Goal: Information Seeking & Learning: Check status

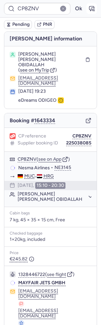
click at [92, 8] on icon "button" at bounding box center [91, 8] width 7 height 7
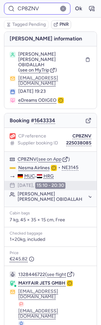
type input "CPEA9B"
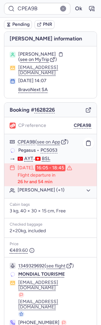
scroll to position [6, 0]
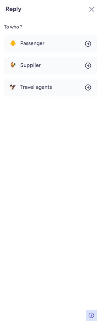
click at [44, 52] on div "🐥 Passenger 🐓 Supplier 🦅 Travel agents" at bounding box center [50, 66] width 93 height 62
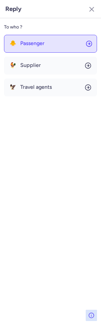
click at [45, 45] on button "🐥 Passenger" at bounding box center [50, 44] width 93 height 18
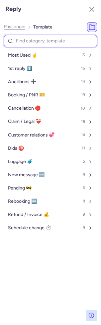
type input "c"
select select "en"
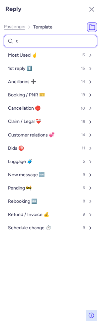
select select "en"
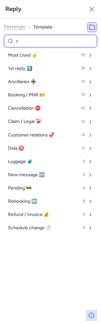
select select "en"
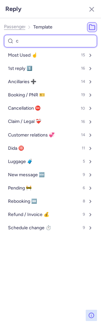
select select "en"
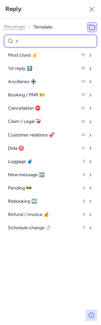
select select "en"
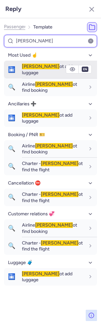
type input "cann"
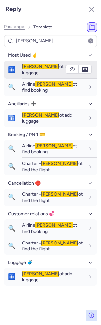
click at [46, 61] on div "Cann ot add luggage" at bounding box center [59, 70] width 75 height 18
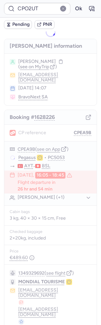
scroll to position [0, 0]
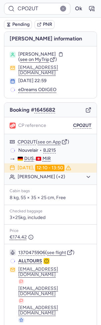
type input "CPIM7K"
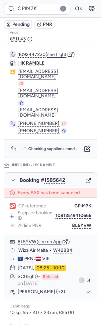
scroll to position [370, 0]
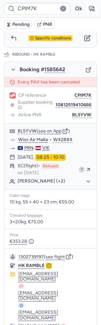
click at [88, 7] on icon "button" at bounding box center [91, 8] width 7 height 7
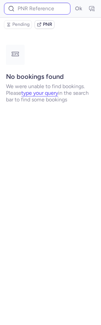
scroll to position [0, 0]
type input "CPIM7K"
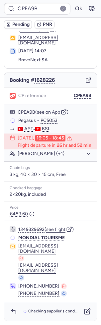
scroll to position [2, 0]
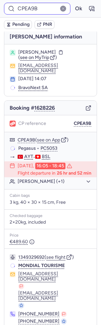
type input "CPO2UT"
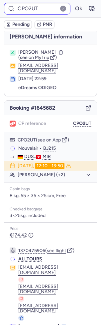
scroll to position [0, 0]
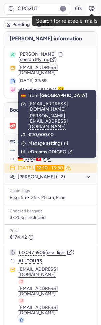
click at [94, 5] on icon "button" at bounding box center [91, 8] width 7 height 7
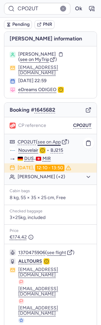
click at [52, 139] on button "see on App" at bounding box center [48, 141] width 23 height 5
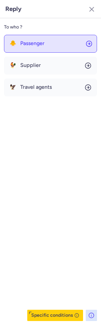
click at [12, 48] on button "🐥 Passenger" at bounding box center [50, 44] width 93 height 18
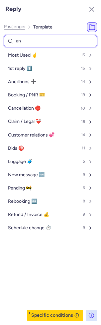
type input "anc"
select select "en"
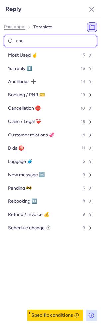
select select "en"
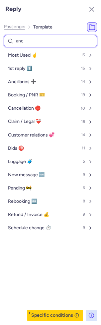
select select "en"
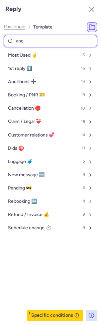
select select "en"
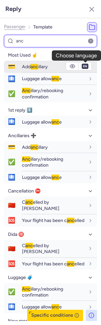
type input "anc"
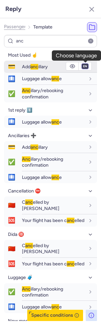
click at [87, 66] on select "fr en de nl pt es it ru" at bounding box center [85, 66] width 6 height 5
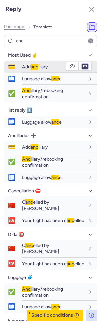
select select "de"
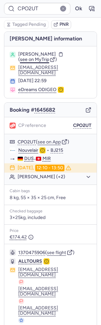
click at [39, 57] on span "see on MyTrip" at bounding box center [34, 60] width 29 height 6
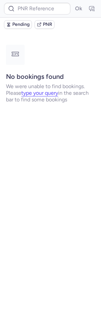
type input "CPEA9B"
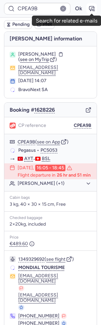
click at [92, 8] on icon "button" at bounding box center [91, 8] width 7 height 7
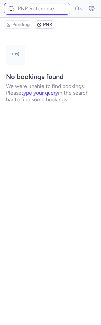
type input "CPEA9B"
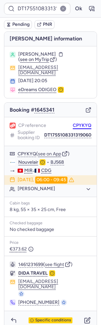
click at [83, 123] on button "CPYKYQ" at bounding box center [82, 125] width 19 height 5
click at [54, 151] on button "see on App" at bounding box center [49, 153] width 23 height 5
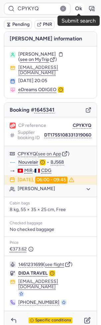
click at [77, 11] on button "Ok" at bounding box center [78, 8] width 11 height 11
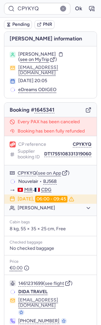
type input "CPJIMO"
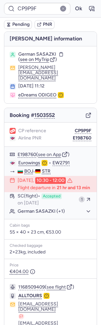
type input "CPJIMO"
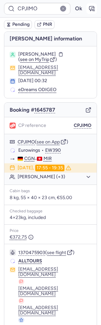
click at [93, 7] on icon "button" at bounding box center [91, 8] width 5 height 5
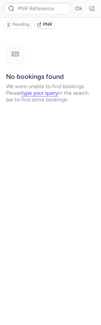
type input "CPJIMO"
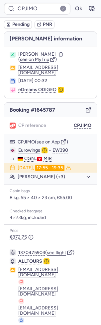
click at [22, 25] on span "Pending" at bounding box center [20, 24] width 17 height 5
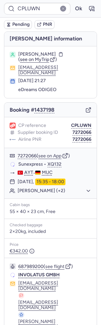
type input "CP9P9F"
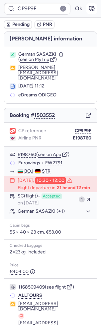
click at [88, 9] on icon "button" at bounding box center [91, 8] width 7 height 7
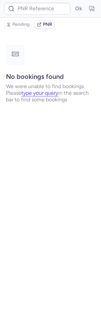
type input "CP9P9F"
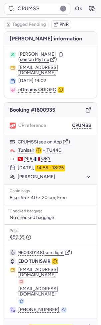
type input "CPLP4F"
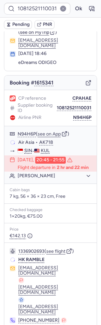
scroll to position [27, 0]
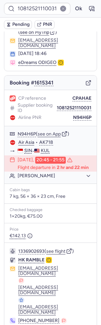
type input "AA926050"
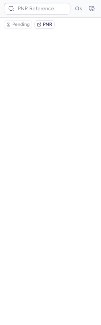
scroll to position [0, 0]
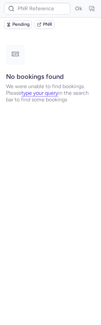
type input "CPPJLT"
type input "CPJIMO"
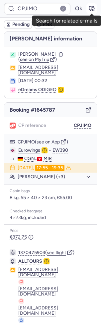
click at [94, 8] on icon "button" at bounding box center [91, 8] width 5 height 5
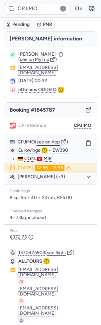
click at [59, 139] on button "see on App" at bounding box center [47, 141] width 23 height 5
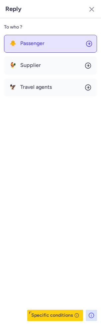
click at [41, 41] on span "Passenger" at bounding box center [32, 43] width 24 height 6
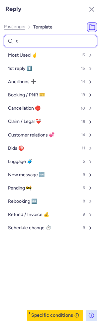
type input "co"
select select "en"
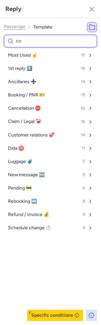
select select "en"
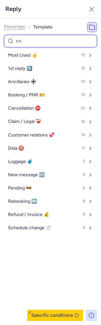
select select "en"
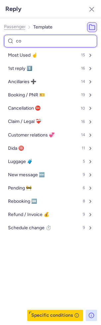
select select "en"
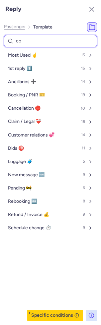
select select "en"
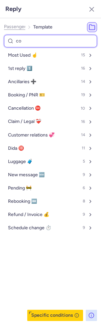
select select "en"
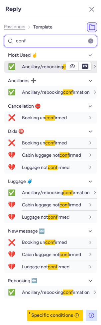
type input "conf"
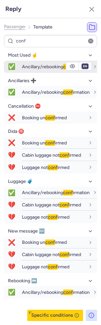
click at [82, 68] on select "fr en de nl pt es it ru" at bounding box center [85, 66] width 6 height 5
select select "de"
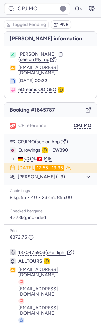
click at [40, 57] on span "see on MyTrip" at bounding box center [34, 60] width 29 height 6
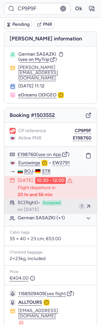
click at [37, 207] on span "on Jun 20, 2025" at bounding box center [28, 209] width 21 height 5
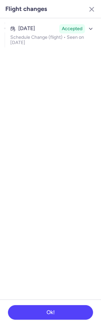
click at [66, 52] on section "Jun 18, 2025 Accepted Schedule Change (flight) • Seen on Jun 20, 2025" at bounding box center [50, 158] width 101 height 281
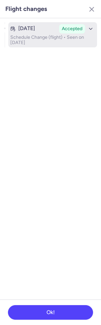
click at [70, 35] on p "Schedule Change (flight) • Seen on Jun 20, 2025" at bounding box center [52, 40] width 84 height 11
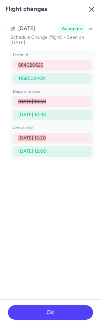
click at [91, 8] on icon "button" at bounding box center [91, 9] width 8 height 8
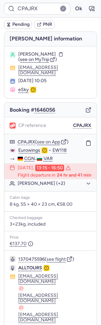
scroll to position [6, 0]
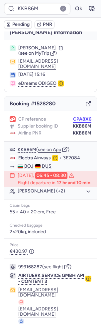
click at [79, 117] on button "CPA8X6" at bounding box center [82, 119] width 18 height 5
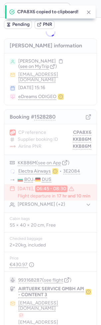
scroll to position [0, 0]
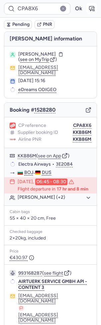
click at [91, 8] on icon "button" at bounding box center [91, 8] width 7 height 7
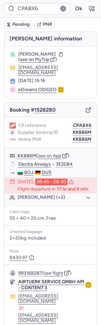
click at [93, 11] on icon "button" at bounding box center [91, 8] width 7 height 7
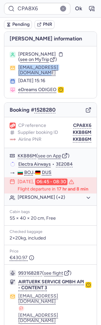
drag, startPoint x: 89, startPoint y: 67, endPoint x: 9, endPoint y: 67, distance: 79.8
click at [10, 67] on div "redzhebsalimov12@gmail.com" at bounding box center [50, 70] width 81 height 11
copy button "redzhebsalimov12@gmail.com"
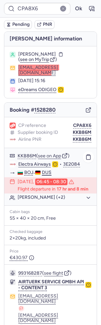
scroll to position [20, 0]
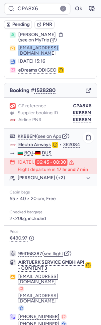
click at [58, 175] on button "Gyunay SALIMOV (+2)" at bounding box center [55, 178] width 74 height 6
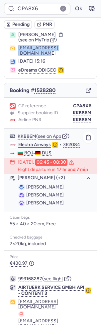
scroll to position [45, 0]
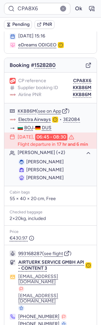
type input "CPMWEX"
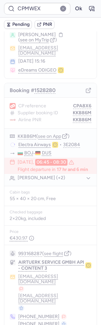
scroll to position [0, 0]
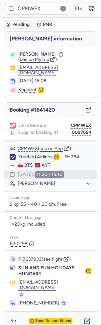
click at [92, 11] on icon "button" at bounding box center [91, 8] width 7 height 7
type input "CPMWEX"
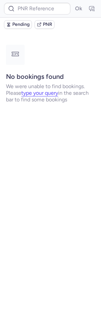
type input "CPOMQO"
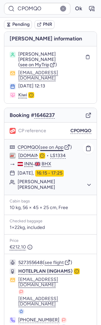
click at [55, 145] on button "see on App" at bounding box center [51, 147] width 23 height 5
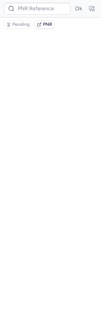
type input "CPYKYQ"
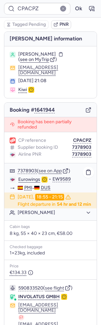
scroll to position [56, 0]
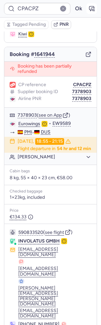
click at [88, 8] on icon "button" at bounding box center [91, 8] width 7 height 7
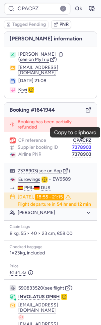
click at [84, 145] on button "7378903" at bounding box center [81, 147] width 19 height 5
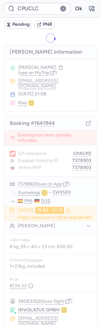
type input "CPWRAY"
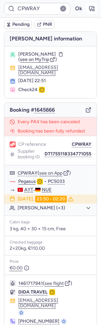
click at [94, 7] on icon "button" at bounding box center [91, 8] width 7 height 7
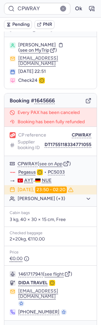
click at [14, 321] on div "Specific conditions" at bounding box center [50, 330] width 92 height 19
click at [14, 325] on button "button" at bounding box center [13, 330] width 11 height 11
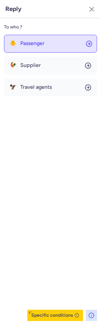
click at [17, 37] on button "🐥 Passenger" at bounding box center [50, 44] width 93 height 18
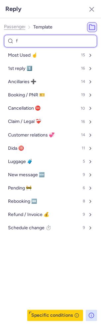
type input "fo"
select select "en"
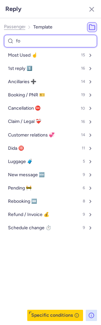
select select "en"
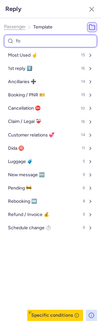
select select "en"
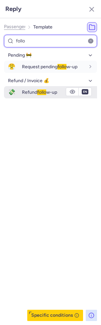
type input "follo"
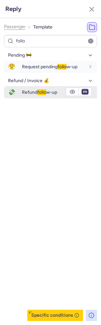
click at [85, 91] on select "fr en de nl pt es it ru" at bounding box center [85, 91] width 6 height 5
select select "de"
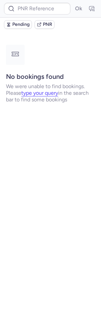
scroll to position [0, 0]
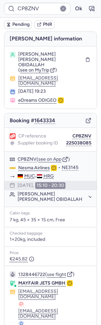
type input "CPUCLC"
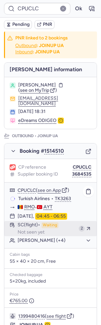
click at [68, 224] on div "SC (flight) Waiting Not seen yet" at bounding box center [47, 228] width 58 height 13
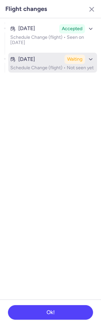
click at [38, 65] on p "Schedule Change (flight) • Not seen yet" at bounding box center [52, 67] width 84 height 5
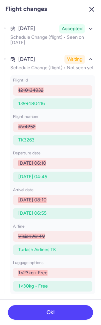
click at [95, 8] on icon "button" at bounding box center [91, 9] width 8 height 8
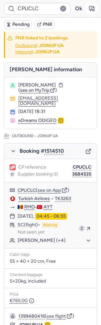
click at [89, 9] on icon "button" at bounding box center [91, 8] width 5 height 5
type input "CPUCLC"
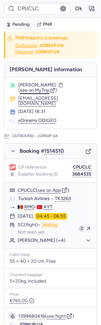
click at [31, 88] on span "see on MyTrip" at bounding box center [34, 90] width 29 height 6
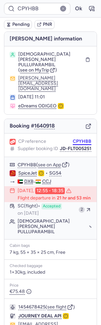
click at [81, 139] on button "CPYHBB" at bounding box center [82, 141] width 19 height 5
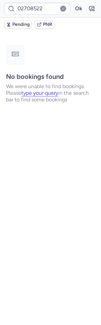
type input "CP9TLC"
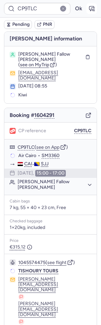
click at [89, 7] on icon "button" at bounding box center [91, 8] width 5 height 5
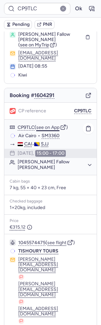
click at [49, 125] on button "see on App" at bounding box center [47, 127] width 23 height 5
type input "CPPNDB"
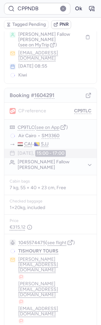
scroll to position [0, 0]
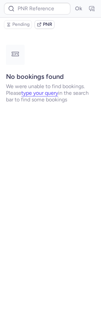
type input "CPZRCU"
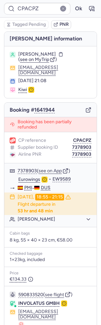
scroll to position [56, 0]
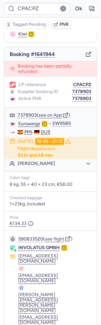
click at [93, 10] on icon "button" at bounding box center [91, 8] width 7 height 7
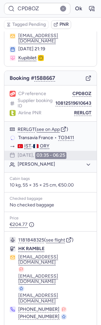
scroll to position [32, 0]
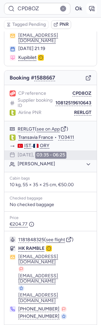
click at [90, 7] on icon "button" at bounding box center [91, 8] width 7 height 7
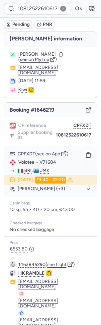
scroll to position [25, 0]
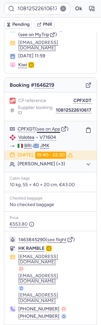
click at [52, 127] on button "see on App" at bounding box center [48, 129] width 23 height 5
click at [78, 11] on button "Ok" at bounding box center [78, 8] width 11 height 11
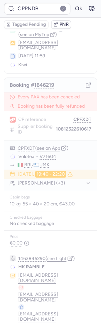
scroll to position [0, 0]
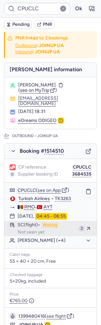
click at [51, 229] on button "SC (flight) Waiting Not seen yet 2" at bounding box center [50, 228] width 92 height 15
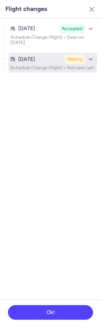
click at [50, 59] on div "Aug 13, 2025" at bounding box center [35, 59] width 51 height 6
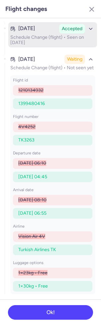
click at [52, 36] on p "Schedule Change (flight) • Seen on Jun 27, 2025" at bounding box center [52, 40] width 84 height 11
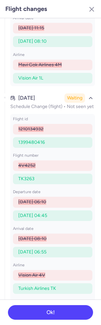
scroll to position [143, 0]
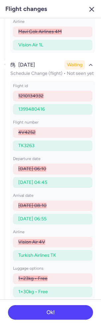
click at [94, 8] on icon "button" at bounding box center [91, 9] width 8 height 8
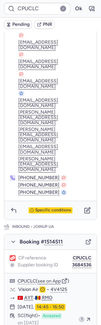
scroll to position [435, 0]
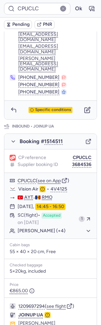
click at [20, 26] on span "Pending" at bounding box center [20, 24] width 17 height 5
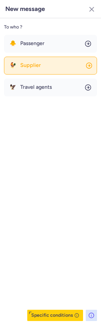
click at [39, 68] on button "🐓 Supplier" at bounding box center [50, 66] width 93 height 18
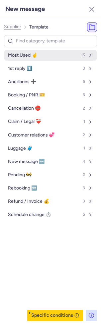
click at [40, 57] on button "Most Used ☝️ 15" at bounding box center [50, 55] width 93 height 11
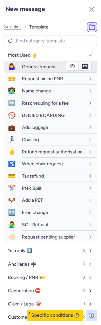
click at [41, 62] on div "General request" at bounding box center [59, 67] width 75 height 12
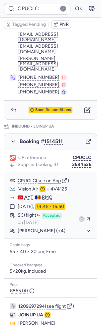
type input "C652859"
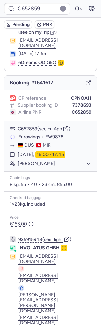
scroll to position [27, 0]
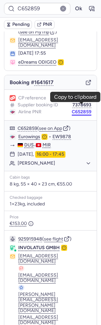
click at [86, 109] on button "C652859" at bounding box center [82, 111] width 20 height 5
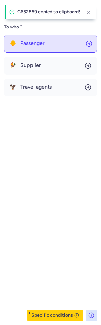
click at [32, 46] on span "Passenger" at bounding box center [32, 43] width 24 height 6
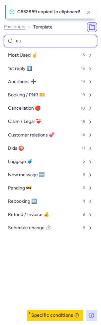
type input "eur"
select select "en"
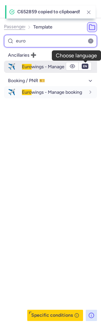
type input "euro"
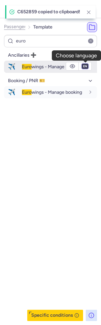
click at [84, 68] on select "fr en de nl pt es it ru" at bounding box center [85, 66] width 6 height 5
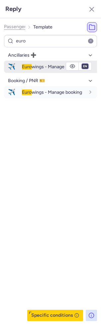
select select "de"
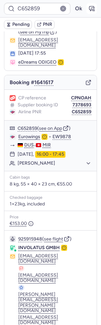
click at [93, 12] on button "button" at bounding box center [91, 8] width 11 height 11
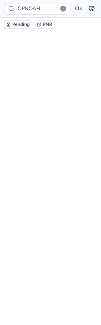
scroll to position [0, 0]
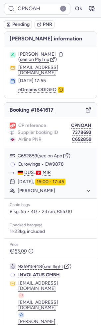
type input "C652859"
click at [83, 123] on button "CPNOAH" at bounding box center [81, 125] width 20 height 5
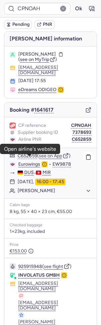
click at [26, 161] on link "Eurowings" at bounding box center [29, 164] width 22 height 6
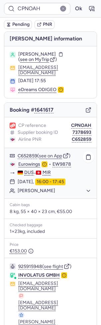
click at [58, 188] on button "Feriel FARJALLAH" at bounding box center [55, 191] width 74 height 6
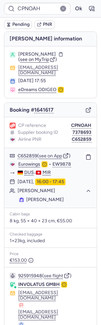
click at [49, 197] on span "Feriel FARJALLAH" at bounding box center [44, 200] width 37 height 6
copy span "FARJALLAH"
type input "CPUCLC"
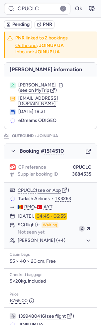
click at [19, 26] on span "Pending" at bounding box center [20, 24] width 17 height 5
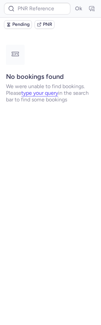
type input "CPPNDB"
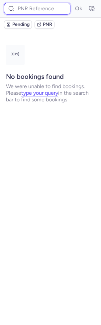
click at [56, 6] on input at bounding box center [37, 9] width 66 height 12
paste input "7320085"
click at [73, 3] on button "Ok" at bounding box center [78, 8] width 11 height 11
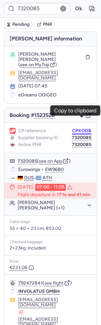
click at [81, 128] on button "CPXODB" at bounding box center [81, 130] width 19 height 5
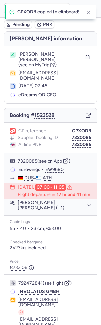
type input "CPXODB"
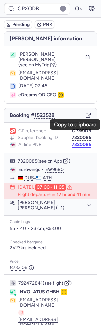
click at [85, 142] on button "7320085" at bounding box center [82, 144] width 20 height 5
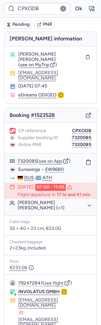
click at [45, 186] on div "15 Aug 2025, 07:00 - 11:05 Flight departure in 17 hr and 41 min" at bounding box center [50, 191] width 92 height 16
click at [35, 200] on button "Nicole GARCIA VOGT (+1)" at bounding box center [55, 205] width 74 height 11
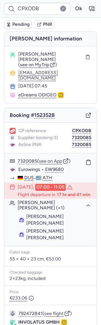
drag, startPoint x: 42, startPoint y: 202, endPoint x: 79, endPoint y: 202, distance: 36.4
click at [79, 228] on li "Nicole GARCIA VOGT" at bounding box center [54, 234] width 73 height 13
drag, startPoint x: 79, startPoint y: 202, endPoint x: 41, endPoint y: 201, distance: 38.4
click at [41, 228] on li "Nicole GARCIA VOGT" at bounding box center [54, 234] width 73 height 13
copy span "GARCIA VOGT"
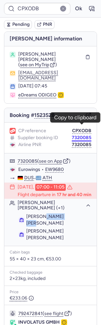
click at [80, 135] on button "7320085" at bounding box center [82, 137] width 20 height 5
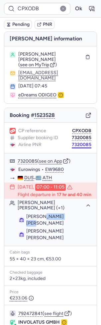
click at [83, 142] on button "7320085" at bounding box center [82, 144] width 20 height 5
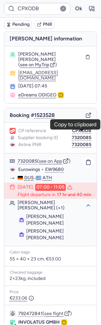
click at [53, 228] on span "Valerie GARCIA VOGT" at bounding box center [44, 234] width 37 height 12
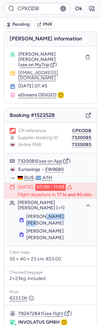
drag, startPoint x: 40, startPoint y: 207, endPoint x: 99, endPoint y: 207, distance: 58.6
click at [99, 207] on div "Booker information Nicole GARCIA VOGT ( see on MyTrip ) nicolegvogt@gmail.com 1…" at bounding box center [50, 239] width 101 height 416
copy span "GARCIA VOGT"
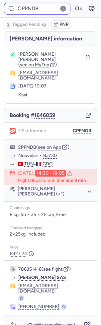
type input "CP9TLC"
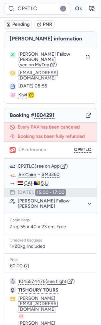
click at [91, 11] on icon "button" at bounding box center [91, 8] width 7 height 7
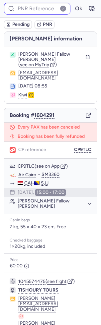
type input "CP9TLC"
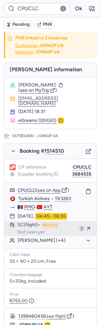
click at [37, 222] on span "SC (flight)" at bounding box center [29, 225] width 23 height 6
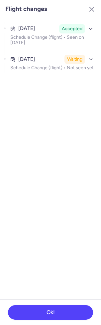
click at [64, 47] on div "Jun 25, 2025 Accepted Schedule Change (flight) • Seen on Jun 27, 2025" at bounding box center [52, 37] width 88 height 30
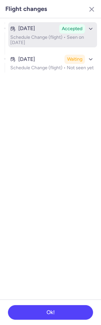
click at [71, 31] on span "Accepted" at bounding box center [72, 29] width 21 height 7
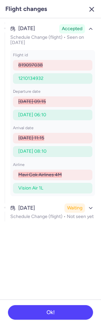
click at [90, 8] on icon "button" at bounding box center [91, 9] width 8 height 8
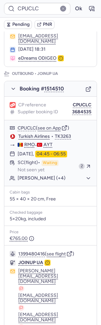
scroll to position [115, 0]
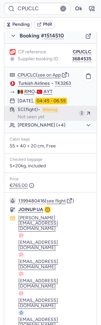
click at [68, 109] on div "SC (flight) Waiting Not seen yet" at bounding box center [47, 113] width 58 height 13
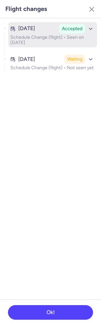
click at [63, 39] on p "Schedule Change (flight) • Seen on Jun 27, 2025" at bounding box center [52, 40] width 84 height 11
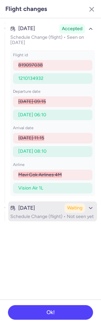
click at [50, 217] on p "Schedule Change (flight) • Not seen yet" at bounding box center [52, 216] width 84 height 5
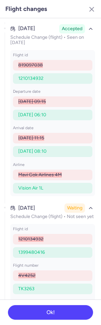
scroll to position [135, 0]
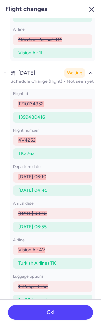
click at [93, 6] on icon "button" at bounding box center [91, 9] width 8 height 8
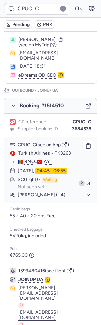
scroll to position [0, 0]
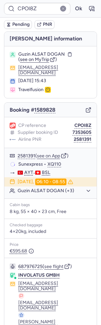
type input "CPNI4M"
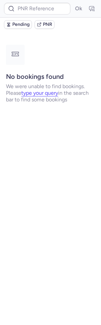
type input "CPTZLE"
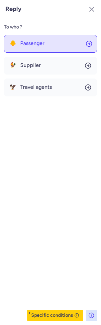
click at [51, 47] on button "🐥 Passenger" at bounding box center [50, 44] width 93 height 18
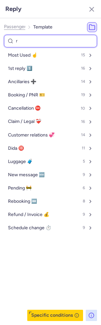
type input "re"
select select "en"
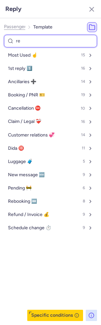
select select "en"
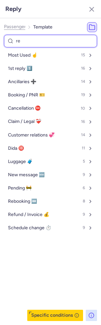
select select "en"
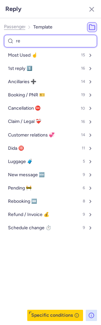
select select "en"
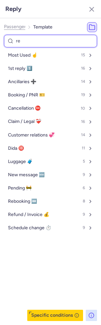
select select "en"
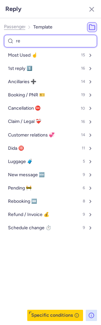
select select "en"
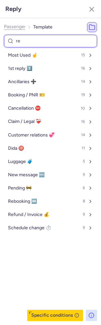
select select "en"
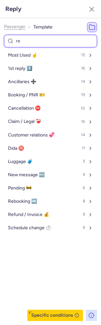
select select "en"
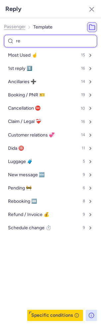
select select "en"
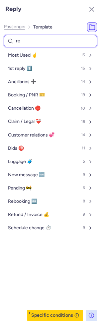
select select "en"
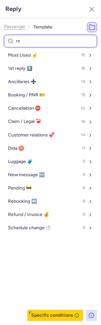
select select "en"
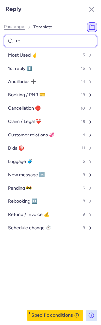
select select "en"
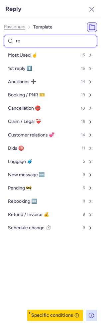
select select "en"
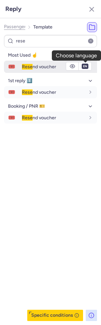
click at [81, 67] on span "en" at bounding box center [84, 66] width 7 height 5
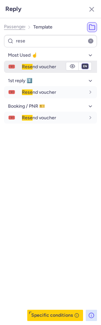
click at [83, 67] on select "fr en de nl pt es it ru" at bounding box center [85, 66] width 6 height 5
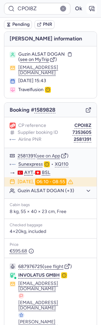
click at [93, 10] on icon "button" at bounding box center [91, 8] width 7 height 7
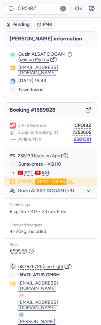
click at [82, 137] on button "2581391" at bounding box center [83, 139] width 18 height 5
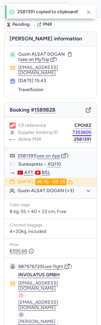
click at [73, 130] on button "7353605" at bounding box center [81, 132] width 19 height 5
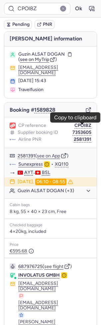
scroll to position [27, 0]
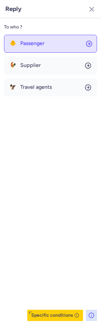
click at [15, 36] on button "🐥 Passenger" at bounding box center [50, 44] width 93 height 18
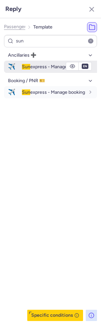
click at [32, 67] on span "Sun express - Manage booking" at bounding box center [53, 67] width 63 height 6
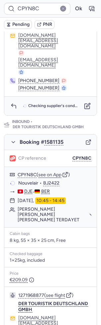
scroll to position [309, 0]
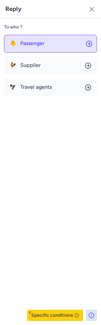
click at [35, 47] on button "🐥 Passenger" at bounding box center [50, 44] width 93 height 18
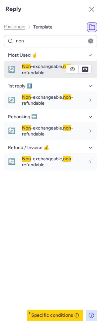
click at [42, 75] on span "Non -exchangeable, non -refundable" at bounding box center [47, 70] width 51 height 12
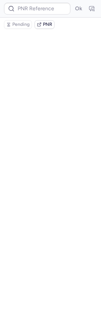
scroll to position [0, 0]
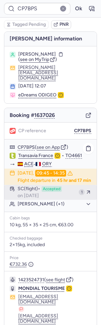
click at [46, 186] on span "Accepted" at bounding box center [51, 189] width 20 height 6
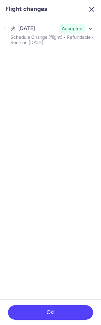
click at [94, 13] on icon "button" at bounding box center [91, 9] width 8 height 8
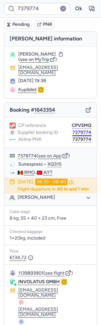
click at [85, 130] on button "7379774" at bounding box center [81, 132] width 19 height 5
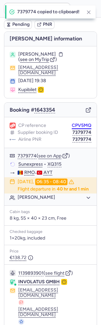
click at [89, 123] on button "CPV5MQ" at bounding box center [82, 125] width 20 height 5
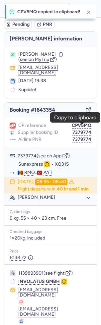
click at [79, 123] on div "CP reference CPV5MQ Supplier booking ID 7379774 Airline PNR 7379774" at bounding box center [50, 132] width 92 height 31
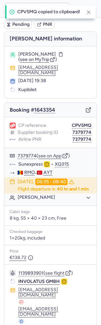
click at [79, 123] on div "CP reference CPV5MQ Supplier booking ID 7379774 Airline PNR 7379774" at bounding box center [50, 132] width 92 height 31
click at [77, 130] on button "7379774" at bounding box center [81, 132] width 19 height 5
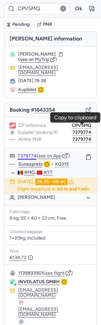
scroll to position [34, 0]
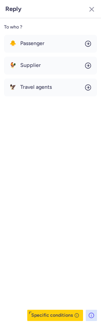
click at [43, 33] on div "To who ? 🐥 Passenger 🐓 Supplier 🦅 Travel agents Specific conditions" at bounding box center [50, 171] width 101 height 307
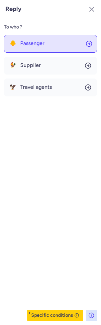
click at [39, 45] on span "Passenger" at bounding box center [32, 43] width 24 height 6
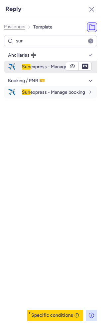
click at [39, 67] on span "Sun express - Manage booking" at bounding box center [53, 67] width 63 height 6
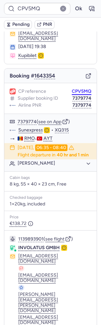
click at [83, 89] on button "CPV5MQ" at bounding box center [82, 91] width 20 height 5
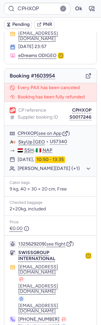
scroll to position [40, 0]
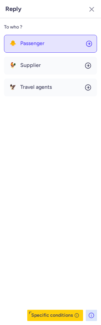
click at [47, 45] on button "🐥 Passenger" at bounding box center [50, 44] width 93 height 18
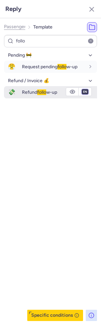
click at [84, 92] on select "fr en de nl pt es it ru" at bounding box center [85, 91] width 6 height 5
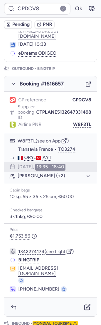
scroll to position [70, 0]
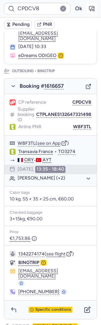
click at [94, 8] on icon "button" at bounding box center [91, 8] width 7 height 7
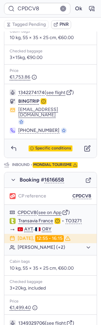
scroll to position [276, 0]
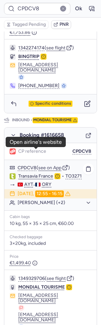
click at [34, 0] on body "CPDCV8 Ok Tagged Pending PNR PNR linked to 2 bookings Outbound : BINGTRIP Inbou…" at bounding box center [50, 0] width 101 height 0
click at [27, 173] on link "Transavia France" at bounding box center [35, 176] width 35 height 6
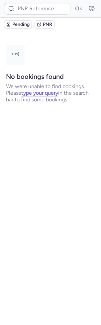
scroll to position [0, 0]
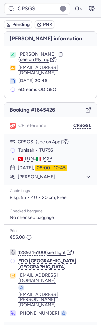
click at [39, 322] on div "Checking supplier's conditions..." at bounding box center [50, 331] width 92 height 19
click at [95, 10] on button "button" at bounding box center [91, 8] width 11 height 11
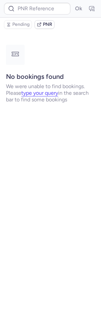
type input "CPA8X6"
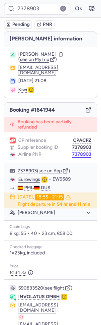
click at [87, 152] on button "7378903" at bounding box center [81, 154] width 19 height 5
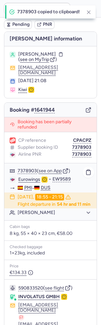
click at [33, 177] on link "Eurowings" at bounding box center [29, 180] width 22 height 6
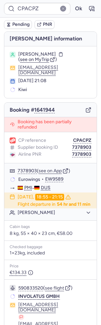
type input "CPA8X6"
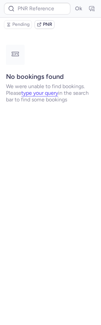
type input "CPRYCE"
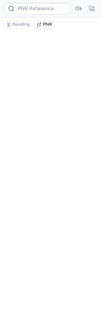
type input "0CGWHN"
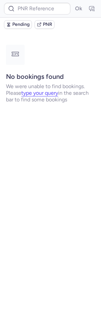
type input "CPPNDB"
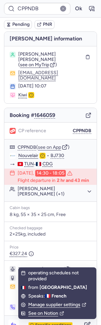
click at [13, 322] on icon "button" at bounding box center [13, 325] width 7 height 7
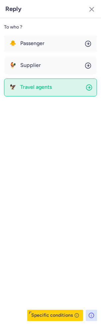
click at [34, 91] on button "🦅 Travel agents" at bounding box center [50, 87] width 93 height 18
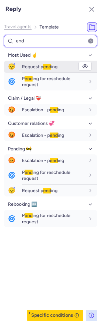
type input "end"
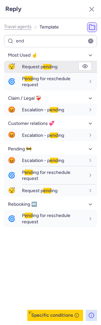
click at [43, 68] on span "end" at bounding box center [47, 67] width 8 height 6
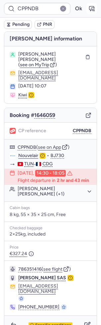
click at [95, 9] on button "button" at bounding box center [91, 8] width 11 height 11
click at [88, 323] on icon "button" at bounding box center [86, 325] width 5 height 5
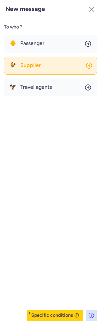
click at [38, 62] on button "🐓 Supplier" at bounding box center [50, 66] width 93 height 18
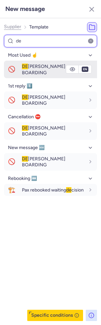
type input "de"
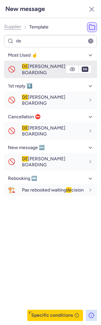
click at [87, 67] on button "en" at bounding box center [84, 69] width 7 height 5
click at [54, 66] on span "DE NIED BOARDING" at bounding box center [43, 70] width 43 height 12
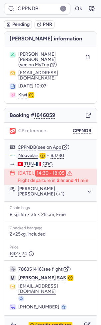
click at [15, 25] on span "Pending" at bounding box center [20, 24] width 17 height 5
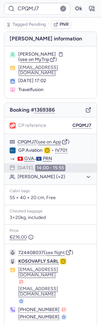
type input "CPPNDB"
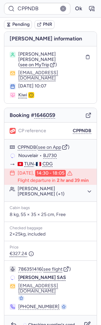
click at [24, 25] on span "Pending" at bounding box center [20, 24] width 17 height 5
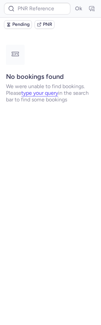
type input "CPPGBG"
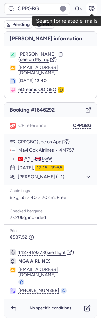
click at [92, 9] on icon "button" at bounding box center [93, 10] width 2 height 2
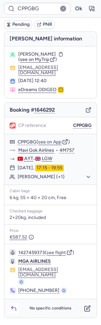
type input "CPPNDB"
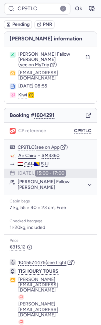
type input "CPWRAY"
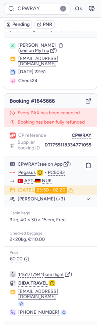
scroll to position [9, 0]
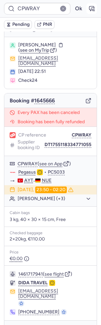
click at [90, 7] on icon "button" at bounding box center [91, 8] width 7 height 7
type input "DT1755118334771055"
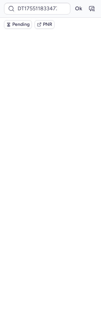
scroll to position [0, 0]
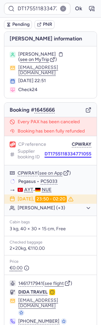
click at [85, 151] on button "DT1755118334771055" at bounding box center [67, 153] width 47 height 5
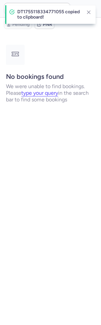
type input "DT1755118334771055"
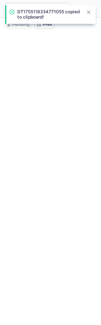
type input "DT1755118334771055"
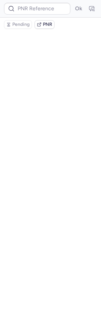
type input "CPUCLC"
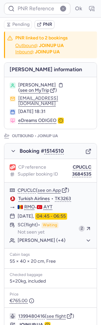
type input "CPXODB"
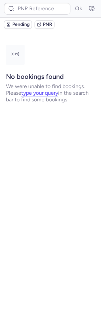
type input "7320085"
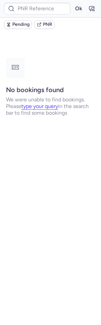
type input "7353605"
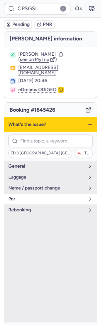
click at [46, 198] on button "pnr" at bounding box center [50, 199] width 92 height 11
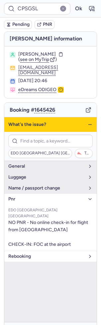
click at [27, 254] on span "rebooking" at bounding box center [46, 256] width 76 height 5
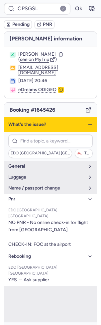
click at [55, 254] on span "rebooking" at bounding box center [46, 256] width 76 height 5
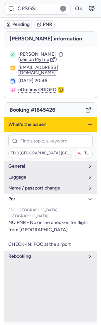
click at [92, 118] on div "What's the issue?" at bounding box center [50, 124] width 92 height 15
click at [90, 125] on line "button" at bounding box center [89, 125] width 3 height 0
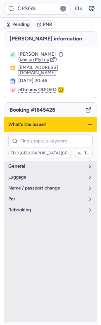
click at [90, 122] on icon "button" at bounding box center [89, 124] width 5 height 5
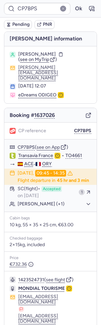
click at [20, 26] on span "Pending" at bounding box center [20, 24] width 17 height 5
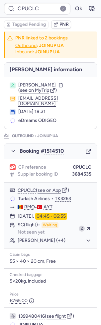
type input "CP6CQF"
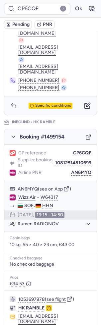
scroll to position [244, 0]
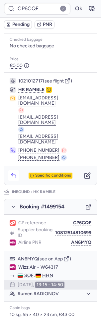
click at [12, 172] on icon "button" at bounding box center [13, 175] width 7 height 7
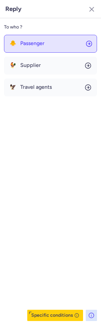
click at [45, 37] on button "🐥 Passenger" at bounding box center [50, 44] width 93 height 18
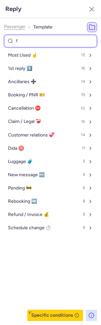
type input "fo"
select select "en"
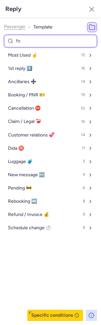
select select "en"
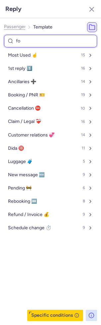
select select "en"
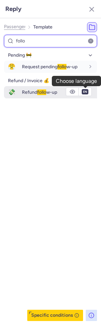
type input "follo"
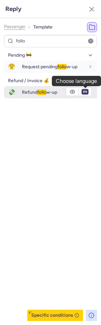
click at [87, 94] on select "fr en de nl pt es it ru" at bounding box center [85, 91] width 6 height 5
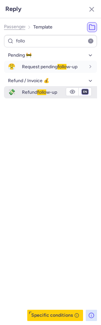
select select "de"
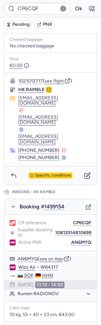
type input "CPUCLC"
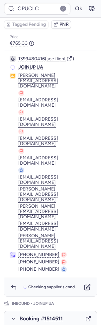
scroll to position [0, 0]
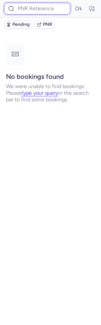
click at [45, 13] on input at bounding box center [37, 9] width 66 height 12
paste input "3693952"
type input "3693952"
click at [73, 3] on button "Ok" at bounding box center [78, 8] width 11 height 11
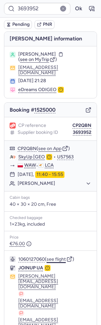
click at [54, 258] on button "see flight" at bounding box center [55, 259] width 19 height 5
click at [84, 9] on form "3693952 Ok" at bounding box center [50, 9] width 93 height 12
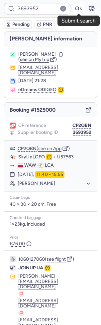
click at [81, 7] on button "Ok" at bounding box center [78, 8] width 11 height 11
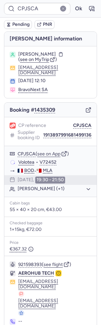
type input "CPPNDB"
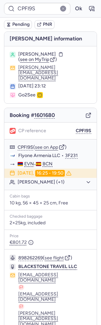
type input "CPSGSL"
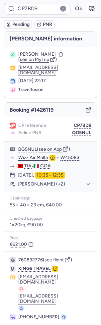
click at [92, 9] on icon "button" at bounding box center [91, 8] width 7 height 7
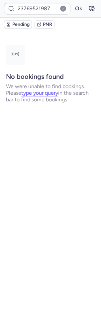
type input "CPLMHL"
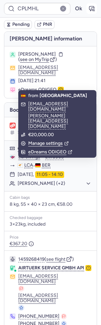
click at [89, 11] on icon "button" at bounding box center [91, 8] width 7 height 7
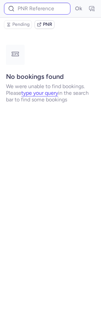
type input "CPLMHL"
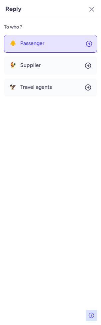
click at [52, 42] on button "🐥 Passenger" at bounding box center [50, 44] width 93 height 18
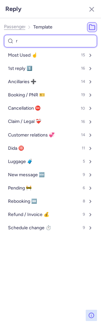
type input "re"
select select "en"
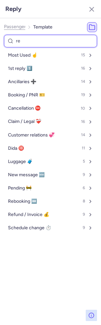
select select "en"
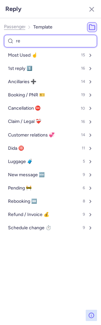
select select "en"
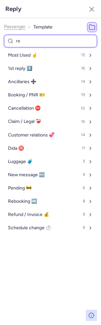
select select "en"
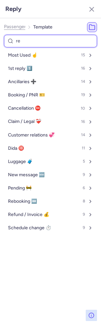
select select "en"
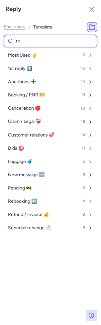
select select "en"
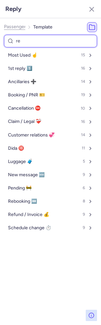
select select "en"
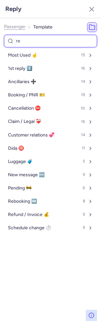
select select "en"
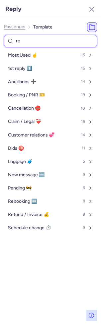
select select "en"
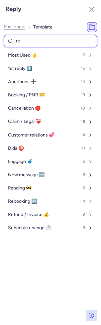
select select "en"
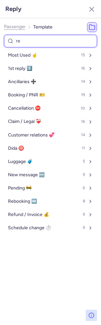
select select "en"
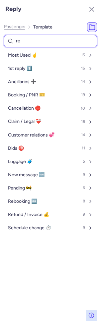
select select "en"
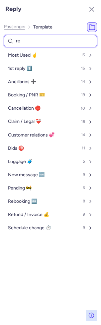
select select "en"
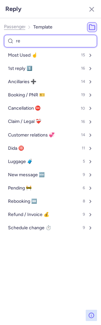
select select "en"
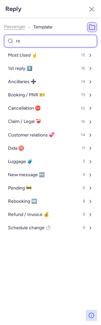
select select "en"
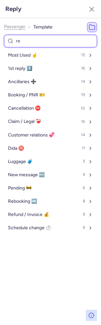
select select "en"
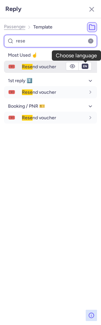
type input "rese"
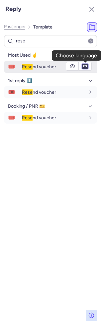
click at [83, 67] on select "fr en de nl pt es it ru" at bounding box center [85, 66] width 6 height 5
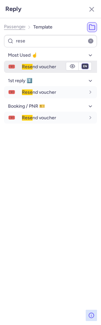
select select "de"
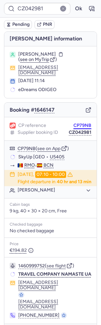
click at [84, 123] on button "CP79NB" at bounding box center [82, 125] width 18 height 5
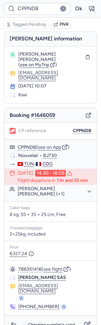
type input "CPFI9S"
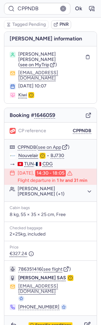
type input "DT1741514737308677"
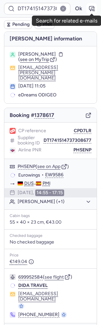
click at [93, 10] on icon "button" at bounding box center [91, 8] width 7 height 7
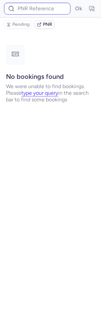
type input "DT1741514737308677"
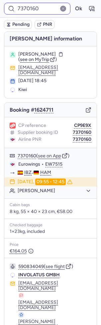
type input "CPPNDB"
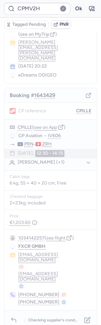
scroll to position [6, 0]
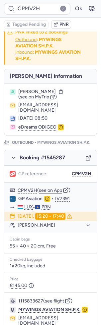
type input "CPILLE"
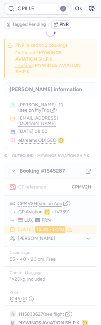
scroll to position [0, 0]
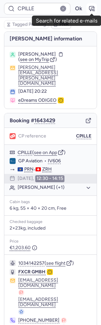
click at [92, 7] on icon "button" at bounding box center [91, 8] width 5 height 5
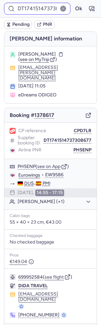
type input "CPPNDB"
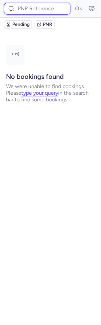
click at [44, 12] on input at bounding box center [37, 9] width 66 height 12
paste input "3693952"
type input "3693952"
click at [73, 3] on button "Ok" at bounding box center [78, 8] width 11 height 11
paste input "3693952"
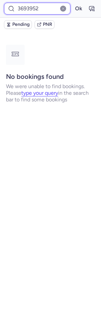
type input "3693952"
click at [73, 3] on button "Ok" at bounding box center [78, 8] width 11 height 11
paste input "3693952"
type input "3693952"
click at [73, 3] on button "Ok" at bounding box center [78, 8] width 11 height 11
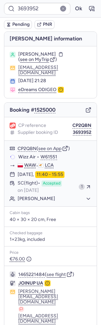
click at [14, 135] on icon at bounding box center [12, 132] width 5 height 5
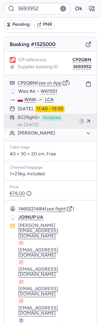
scroll to position [66, 0]
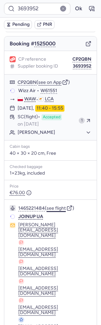
click at [53, 208] on button "see flight" at bounding box center [55, 208] width 19 height 5
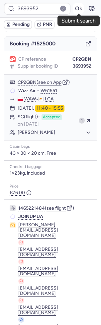
click at [79, 11] on button "Ok" at bounding box center [78, 8] width 11 height 11
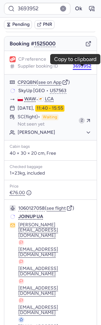
click at [80, 69] on button "3693952" at bounding box center [82, 66] width 19 height 5
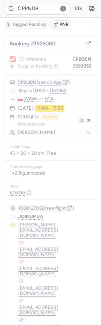
scroll to position [0, 0]
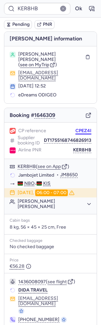
click at [86, 128] on button "CPEZ4I" at bounding box center [83, 130] width 16 height 5
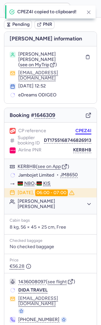
click at [87, 128] on button "CPEZ4I" at bounding box center [83, 130] width 16 height 5
type input "CPEZ4I"
click at [81, 147] on button "KER8HB" at bounding box center [82, 149] width 18 height 5
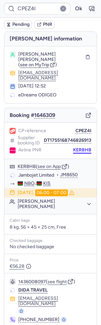
click at [90, 147] on button "KER8HB" at bounding box center [82, 149] width 18 height 5
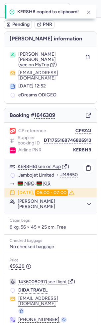
click at [38, 172] on span "Jambojet Limited" at bounding box center [36, 175] width 36 height 6
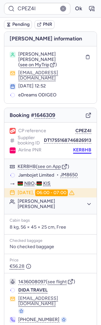
click at [80, 147] on button "KER8HB" at bounding box center [82, 149] width 18 height 5
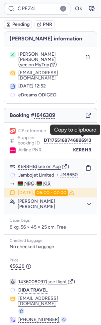
click at [54, 199] on button "Cynthia Akinyi OTIENO" at bounding box center [55, 204] width 74 height 11
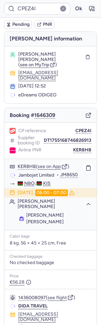
click at [62, 212] on span "Cynthia Akinyi OTIENO" at bounding box center [44, 218] width 37 height 12
copy span "OTIENO"
click at [81, 147] on button "KER8HB" at bounding box center [82, 149] width 18 height 5
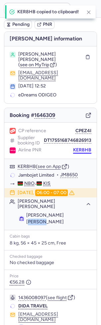
scroll to position [7, 0]
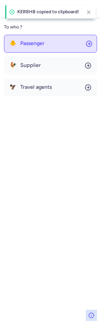
click at [42, 43] on span "Passenger" at bounding box center [32, 43] width 24 height 6
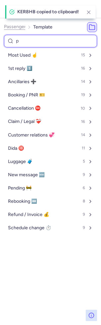
type input "pn"
select select "en"
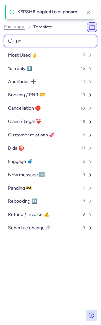
select select "en"
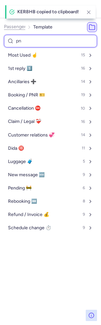
select select "en"
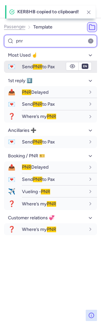
type input "pnr"
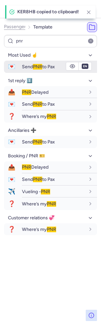
click at [36, 64] on span "PNR" at bounding box center [37, 67] width 9 height 6
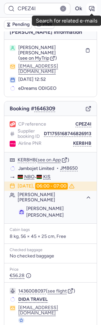
click at [89, 10] on icon "button" at bounding box center [91, 8] width 7 height 7
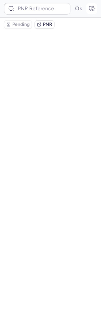
scroll to position [0, 0]
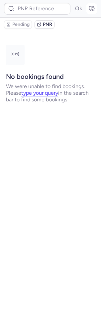
type input "CPUW8E"
type input "CPED42"
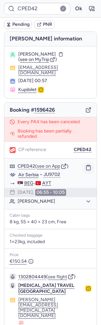
click at [92, 162] on button "button" at bounding box center [87, 167] width 11 height 11
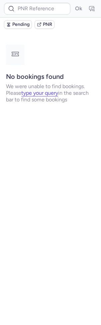
type input "CPUW8E"
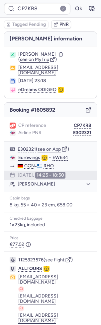
type input "CPUW8E"
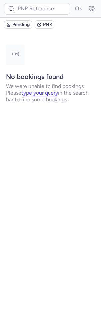
type input "CPUW8E"
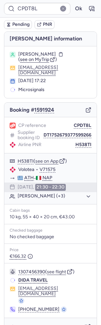
type input "CPUW8E"
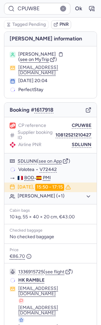
type input "CPPS5T"
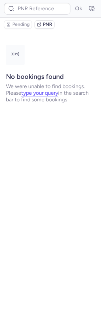
type input "CPPS5T"
type input "CPZG8D"
type input "0CQX06"
type input "CPDT8L"
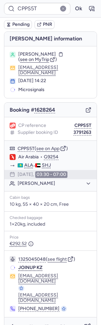
type input "CPZG8D"
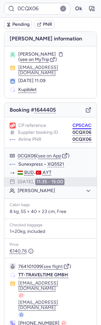
click at [80, 123] on button "CPSCAC" at bounding box center [81, 125] width 19 height 5
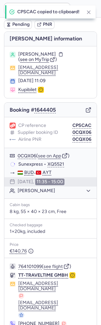
type input "CPSCAC"
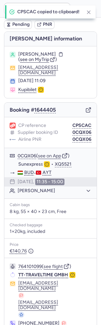
click at [90, 6] on div "CPSCAC copied to clipboard!" at bounding box center [50, 11] width 90 height 13
click at [89, 11] on line "button" at bounding box center [88, 12] width 3 height 3
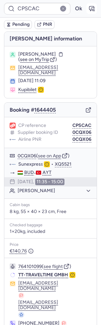
click at [89, 11] on icon "button" at bounding box center [91, 8] width 7 height 7
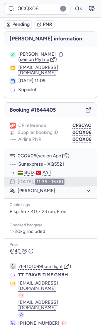
type input "CPSCAC"
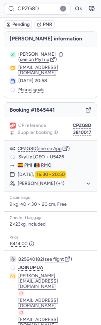
type input "CPDT8L"
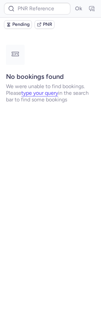
type input "CPZPJC"
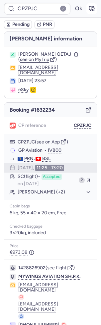
click at [91, 5] on icon "button" at bounding box center [91, 8] width 7 height 7
type input "CPZPJC"
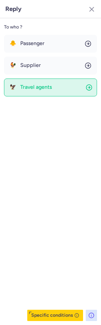
click at [50, 95] on div "To who ? 🐥 Passenger 🐓 Supplier 🦅 Travel agents Specific conditions" at bounding box center [50, 171] width 101 height 307
click at [50, 95] on button "🦅 Travel agents" at bounding box center [50, 87] width 93 height 18
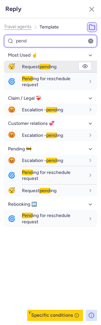
type input "pend"
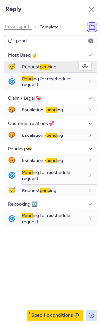
click at [52, 64] on span "Request pend ing" at bounding box center [39, 67] width 34 height 6
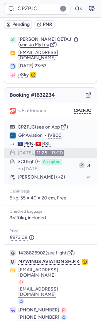
click at [19, 23] on span "Pending" at bounding box center [20, 24] width 17 height 5
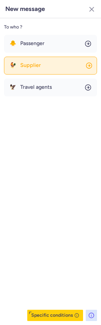
click at [36, 63] on span "Supplier" at bounding box center [30, 65] width 21 height 6
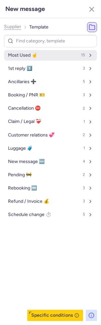
click at [36, 53] on button "Most Used ☝️ 15" at bounding box center [50, 55] width 93 height 11
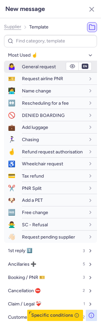
click at [30, 64] on div "General request" at bounding box center [53, 67] width 63 height 6
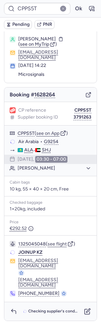
scroll to position [0, 0]
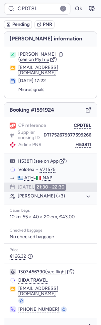
type input "CPPS5T"
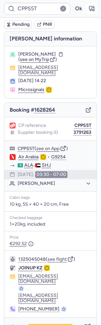
click at [91, 6] on icon "button" at bounding box center [91, 8] width 7 height 7
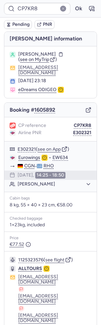
type input "CPDT8L"
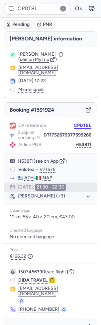
click at [80, 128] on button "CPDT8L" at bounding box center [83, 125] width 18 height 5
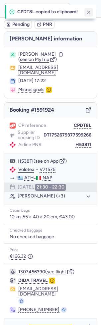
click at [92, 14] on button "button" at bounding box center [88, 12] width 9 height 9
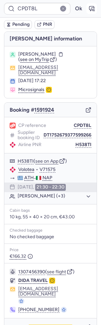
click at [92, 9] on icon "button" at bounding box center [91, 8] width 7 height 7
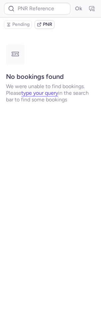
type input "CPDT8L"
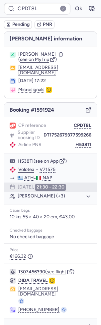
type input "CPZG8D"
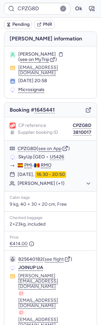
click at [99, 7] on div "CPZG8D Ok" at bounding box center [50, 9] width 101 height 18
click at [91, 4] on button "button" at bounding box center [91, 8] width 11 height 11
type input "CPZG8D"
click at [36, 184] on button "Mariana DYVNYCH (+1)" at bounding box center [55, 184] width 74 height 6
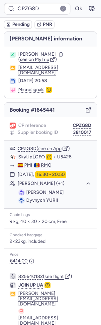
scroll to position [87, 0]
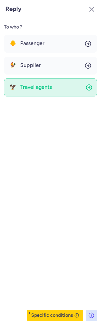
click at [43, 80] on button "🦅 Travel agents" at bounding box center [50, 87] width 93 height 18
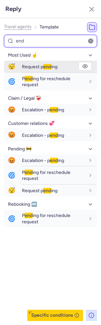
type input "end"
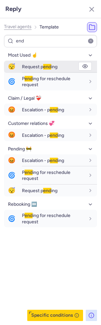
click at [45, 69] on span "end" at bounding box center [47, 67] width 8 height 6
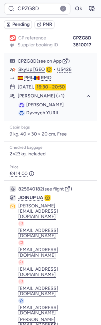
click at [21, 25] on span "Pending" at bounding box center [20, 24] width 17 height 5
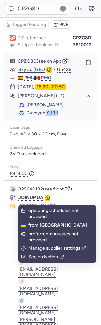
drag, startPoint x: 64, startPoint y: 117, endPoint x: 46, endPoint y: 117, distance: 18.6
click at [46, 116] on li "Dyvnych YURII" at bounding box center [54, 113] width 73 height 7
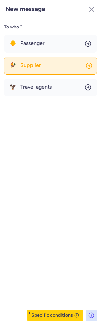
click at [48, 59] on button "🐓 Supplier" at bounding box center [50, 66] width 93 height 18
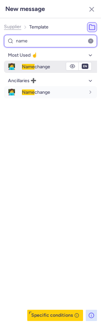
type input "name"
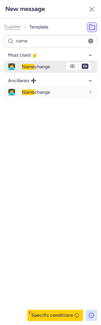
click at [33, 69] on span "Name change" at bounding box center [36, 67] width 28 height 6
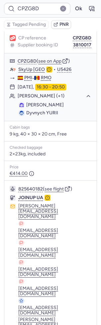
type input "CPUW8E"
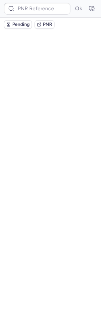
scroll to position [0, 0]
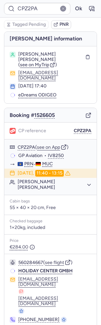
type input "CPUW8E"
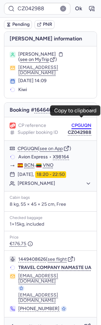
click at [78, 123] on button "CPGUQN" at bounding box center [81, 125] width 20 height 5
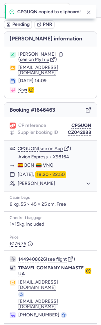
type input "CPGUQN"
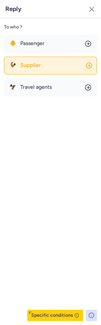
click at [26, 61] on button "🐓 Supplier" at bounding box center [50, 66] width 93 height 18
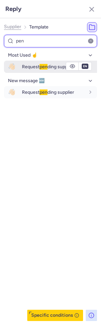
type input "pen"
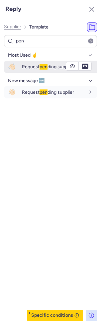
click at [28, 66] on span "Request pen ding supplier" at bounding box center [48, 67] width 52 height 6
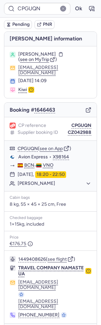
click at [17, 28] on button "Pending" at bounding box center [18, 24] width 28 height 9
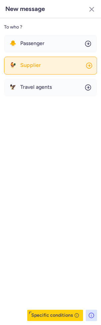
click at [28, 67] on span "Supplier" at bounding box center [30, 65] width 21 height 6
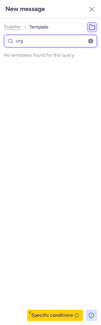
type input "urg"
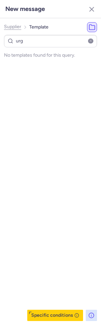
click at [12, 29] on span "Supplier" at bounding box center [12, 26] width 17 height 5
click at [12, 29] on span "Travel agents" at bounding box center [17, 26] width 27 height 5
select select "en"
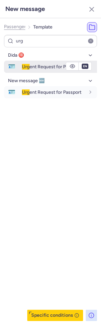
click at [25, 62] on div "Urg ent Request for Passport" at bounding box center [59, 66] width 75 height 11
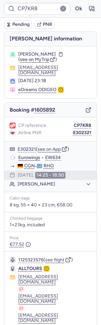
type input "CPUW8E"
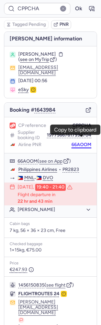
click at [76, 142] on button "66AOOM" at bounding box center [81, 144] width 20 height 5
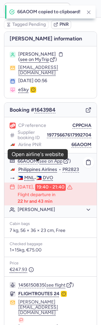
click at [40, 167] on link "Philippines Airlines" at bounding box center [37, 170] width 39 height 6
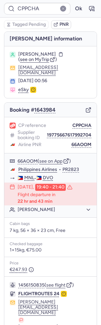
scroll to position [39, 0]
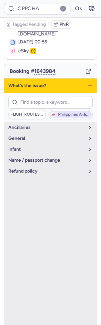
click at [65, 112] on span "Philippines Airlines" at bounding box center [74, 114] width 32 height 5
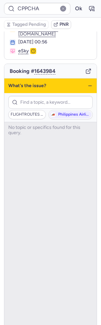
click at [89, 78] on div "What's the issue?" at bounding box center [50, 85] width 92 height 15
click at [88, 83] on icon "button" at bounding box center [89, 85] width 5 height 5
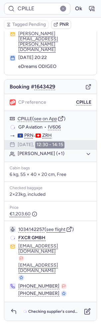
scroll to position [0, 0]
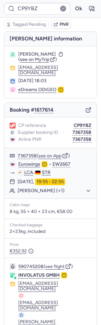
type input "CPPSQK"
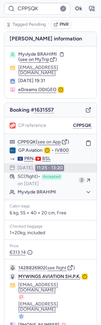
click at [61, 189] on div "Myvlyde BRAHIMI" at bounding box center [50, 192] width 92 height 9
click at [61, 189] on button "Myvlyde BRAHIMI" at bounding box center [55, 192] width 74 height 6
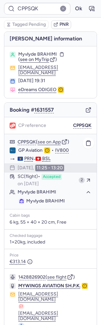
click at [61, 189] on button "Myvlyde BRAHIMI" at bounding box center [55, 192] width 74 height 6
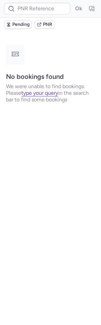
type input "CPPS5T"
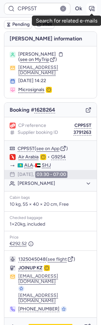
click at [92, 6] on icon "button" at bounding box center [91, 8] width 7 height 7
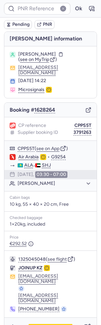
type input "CPPS5T"
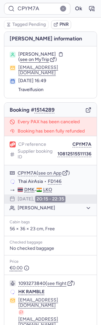
type input "CPZG8D"
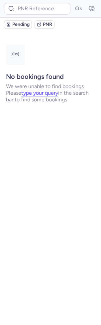
type input "CPDMP2"
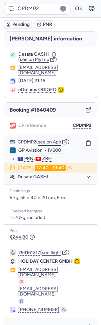
click at [51, 139] on button "see on App" at bounding box center [49, 141] width 23 height 5
click at [13, 324] on icon "button" at bounding box center [13, 327] width 7 height 7
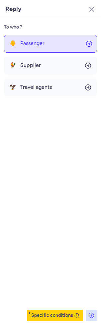
click at [38, 45] on span "Passenger" at bounding box center [32, 43] width 24 height 6
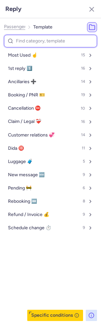
type input "f"
select select "en"
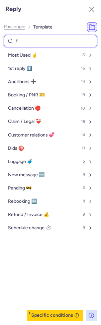
select select "en"
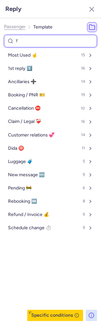
select select "en"
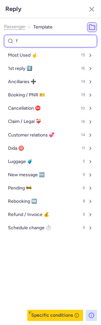
select select "en"
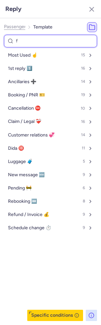
select select "en"
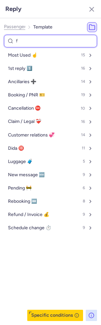
select select "en"
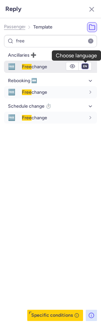
click at [85, 66] on select "fr en de nl pt es it ru" at bounding box center [85, 66] width 6 height 5
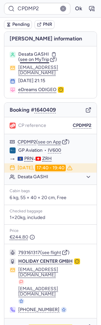
click at [41, 60] on span "see on MyTrip" at bounding box center [34, 60] width 29 height 6
click at [87, 324] on icon "button" at bounding box center [87, 327] width 7 height 7
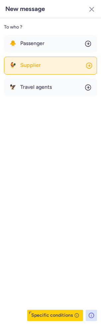
click at [56, 67] on button "🐓 Supplier" at bounding box center [50, 66] width 93 height 18
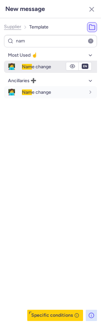
click at [42, 64] on div "Nam e change" at bounding box center [53, 67] width 63 height 6
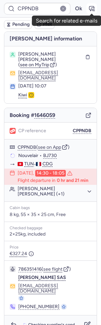
click at [96, 6] on button "button" at bounding box center [91, 8] width 11 height 11
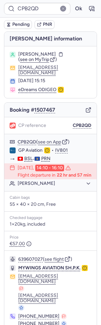
scroll to position [13, 0]
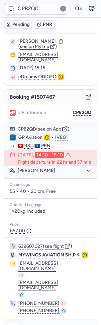
click at [14, 325] on icon "button" at bounding box center [13, 328] width 7 height 7
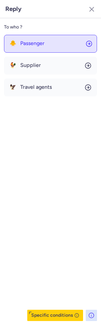
click at [43, 37] on button "🐥 Passenger" at bounding box center [50, 44] width 93 height 18
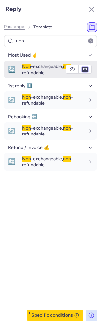
click at [83, 69] on select "fr en de nl pt es it ru" at bounding box center [85, 69] width 6 height 5
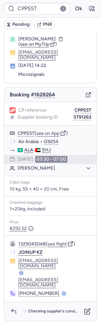
scroll to position [0, 0]
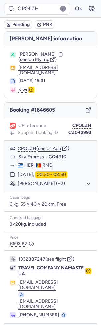
click at [28, 22] on span "Pending" at bounding box center [20, 24] width 17 height 5
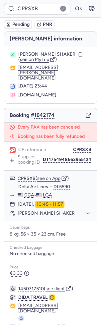
scroll to position [9, 0]
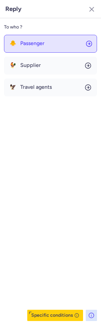
click at [27, 46] on button "🐥 Passenger" at bounding box center [50, 44] width 93 height 18
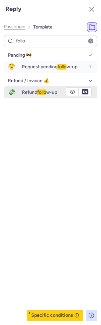
click at [35, 90] on span "Refund follo w-up" at bounding box center [39, 92] width 35 height 6
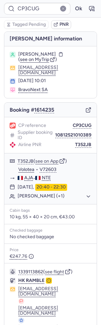
scroll to position [32, 0]
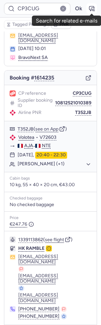
click at [89, 10] on icon "button" at bounding box center [91, 8] width 7 height 7
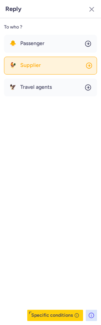
click at [34, 63] on span "Supplier" at bounding box center [30, 65] width 21 height 6
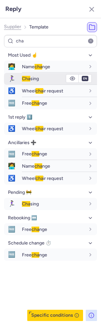
click at [28, 78] on span "Cha" at bounding box center [26, 79] width 8 height 6
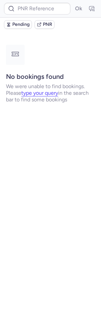
scroll to position [0, 0]
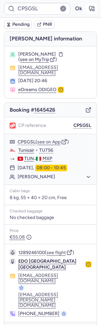
click at [95, 10] on button "button" at bounding box center [91, 8] width 11 height 11
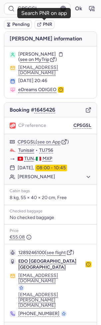
click at [27, 22] on span "Pending" at bounding box center [20, 24] width 17 height 5
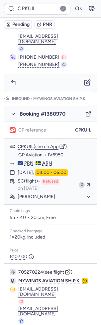
scroll to position [322, 0]
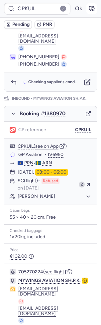
click at [93, 12] on icon "button" at bounding box center [91, 8] width 7 height 7
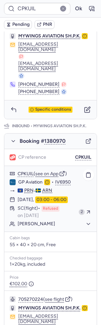
scroll to position [289, 0]
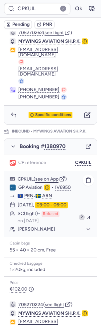
click at [48, 177] on button "see on App" at bounding box center [46, 179] width 23 height 5
click at [78, 9] on button "Ok" at bounding box center [78, 8] width 11 height 11
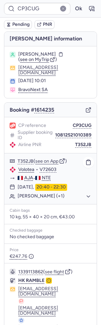
scroll to position [32, 0]
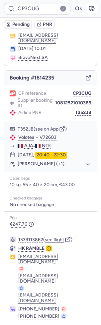
click at [91, 11] on icon "button" at bounding box center [91, 8] width 7 height 7
click at [50, 133] on div "T352JB ( see on App )" at bounding box center [50, 137] width 92 height 9
click at [48, 127] on button "see on App" at bounding box center [46, 129] width 23 height 5
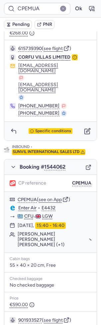
scroll to position [289, 0]
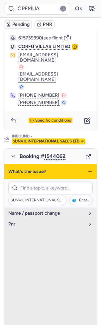
click at [90, 169] on icon "button" at bounding box center [89, 171] width 5 height 5
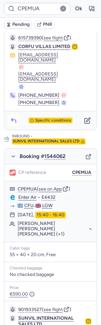
click at [12, 117] on icon "button" at bounding box center [13, 120] width 7 height 7
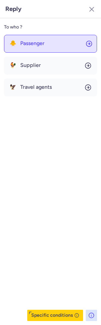
click at [30, 46] on button "🐥 Passenger" at bounding box center [50, 44] width 93 height 18
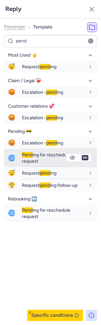
click at [45, 156] on span "Pend ing for reschedule request" at bounding box center [46, 158] width 48 height 12
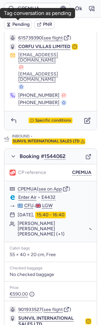
click at [21, 22] on span "Pending" at bounding box center [20, 24] width 17 height 5
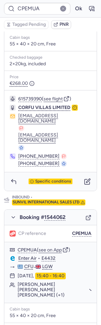
scroll to position [220, 0]
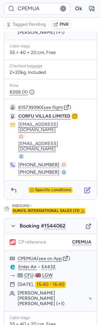
click at [88, 187] on icon "button" at bounding box center [87, 190] width 7 height 7
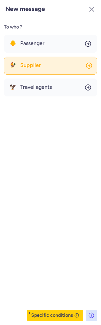
click at [44, 61] on button "🐓 Supplier" at bounding box center [50, 66] width 93 height 18
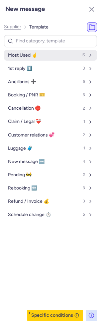
click at [44, 58] on button "Most Used ☝️ 15" at bounding box center [50, 55] width 93 height 11
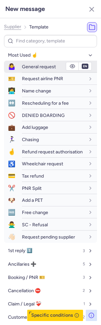
click at [39, 70] on div "General request" at bounding box center [59, 67] width 75 height 12
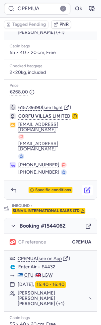
click at [85, 188] on icon "button" at bounding box center [86, 190] width 5 height 5
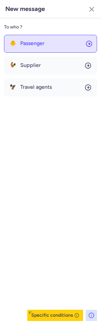
click at [57, 40] on button "🐥 Passenger" at bounding box center [50, 44] width 93 height 18
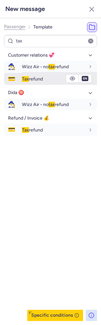
click at [32, 80] on span "Tax refund" at bounding box center [32, 79] width 21 height 6
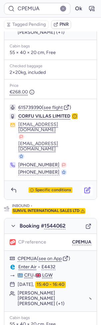
click at [87, 185] on button "button" at bounding box center [87, 190] width 11 height 11
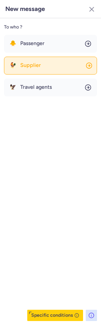
click at [44, 58] on button "🐓 Supplier" at bounding box center [50, 66] width 93 height 18
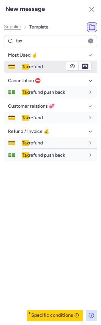
click at [35, 68] on span "Tax refund" at bounding box center [32, 67] width 21 height 6
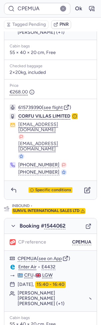
scroll to position [289, 0]
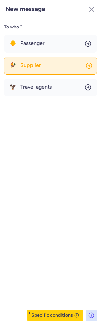
click at [25, 68] on span "Supplier" at bounding box center [30, 65] width 21 height 6
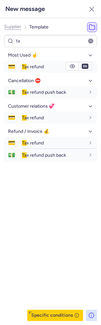
click at [25, 68] on span "Ta" at bounding box center [24, 67] width 5 height 6
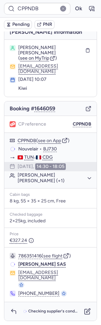
scroll to position [0, 0]
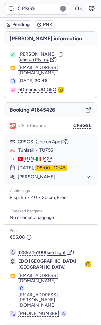
click at [94, 7] on icon "button" at bounding box center [91, 8] width 5 height 5
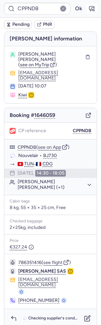
click at [90, 10] on icon "button" at bounding box center [91, 8] width 5 height 5
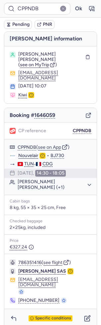
click at [21, 26] on span "Pending" at bounding box center [20, 24] width 17 height 5
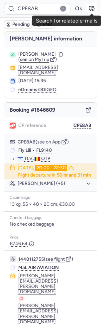
click at [93, 8] on icon "button" at bounding box center [91, 8] width 5 height 5
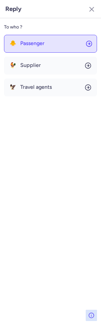
click at [26, 45] on span "Passenger" at bounding box center [32, 43] width 24 height 6
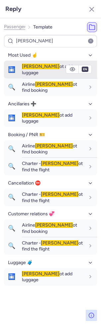
click at [34, 68] on span "Cann ot add luggage" at bounding box center [47, 70] width 50 height 12
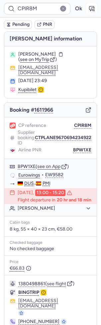
click at [92, 7] on icon "button" at bounding box center [91, 8] width 7 height 7
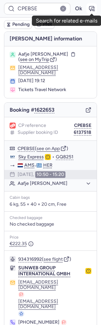
click at [89, 4] on button "button" at bounding box center [91, 8] width 11 height 11
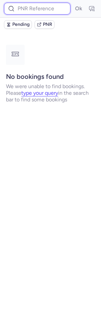
click at [44, 6] on input at bounding box center [37, 9] width 66 height 12
paste input "CPQQNI"
click at [73, 3] on button "Ok" at bounding box center [78, 8] width 11 height 11
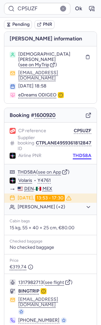
click at [87, 153] on button "THD58A" at bounding box center [82, 155] width 19 height 5
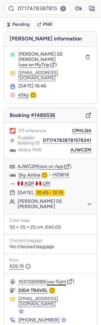
click at [56, 279] on button "see flight" at bounding box center [56, 281] width 19 height 5
click at [74, 8] on button "Ok" at bounding box center [78, 8] width 11 height 11
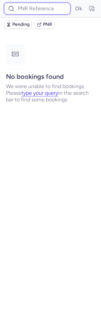
click at [34, 14] on input at bounding box center [37, 9] width 66 height 12
paste input "KER8HB"
click at [73, 3] on button "Ok" at bounding box center [78, 8] width 11 height 11
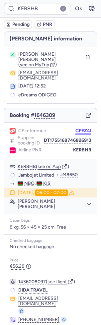
click at [81, 128] on button "CPEZ4I" at bounding box center [83, 130] width 16 height 5
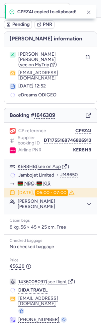
click at [82, 147] on div "Airline PNR KER8HB" at bounding box center [50, 150] width 81 height 6
click at [85, 147] on button "KER8HB" at bounding box center [82, 149] width 18 height 5
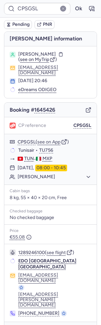
type input "CPED42"
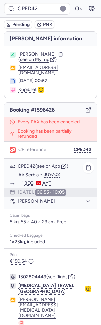
scroll to position [10, 0]
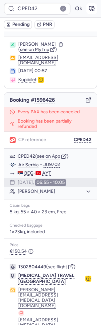
click at [92, 9] on icon "button" at bounding box center [91, 8] width 7 height 7
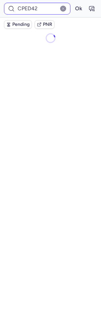
scroll to position [0, 0]
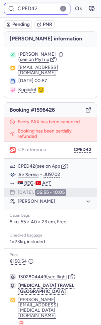
type input "CPIW7Y"
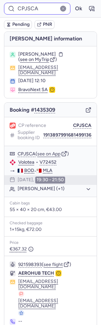
type input "CPPNDB"
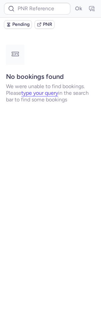
click at [42, 15] on div "Ok" at bounding box center [50, 9] width 101 height 18
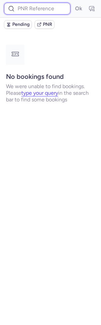
click at [48, 11] on input at bounding box center [37, 9] width 66 height 12
paste input "SDLUNN"
click at [73, 3] on button "Ok" at bounding box center [78, 8] width 11 height 11
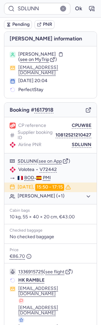
click at [78, 128] on div "CP reference CPUW8E Supplier booking ID 10812521210427 Airline PNR SDLUNN" at bounding box center [50, 135] width 92 height 36
click at [80, 126] on button "CPUW8E" at bounding box center [82, 125] width 20 height 5
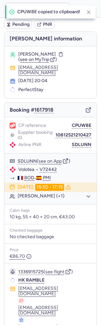
type input "CPUW8E"
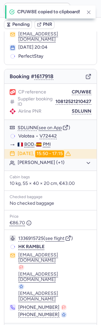
scroll to position [37, 0]
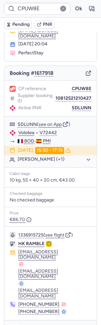
click at [10, 325] on icon "button" at bounding box center [13, 329] width 7 height 7
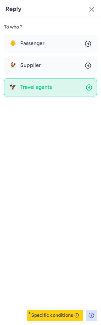
click at [46, 88] on span "Travel agents" at bounding box center [35, 87] width 31 height 6
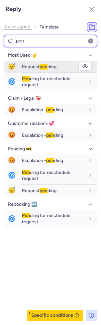
type input "pen"
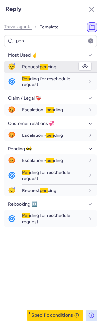
click at [53, 68] on span "Request pen ding" at bounding box center [39, 67] width 34 height 6
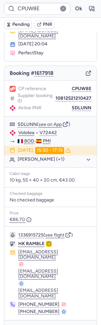
click at [24, 24] on span "Pending" at bounding box center [20, 24] width 17 height 5
click at [88, 325] on icon "button" at bounding box center [88, 329] width 4 height 4
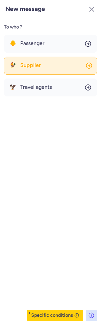
click at [34, 67] on span "Supplier" at bounding box center [30, 65] width 21 height 6
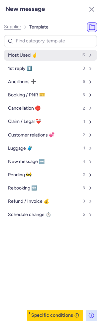
click at [52, 55] on button "Most Used ☝️ 15" at bounding box center [50, 55] width 93 height 11
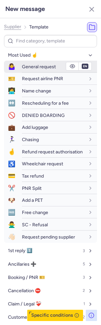
click at [44, 67] on span "General request" at bounding box center [39, 67] width 34 height 6
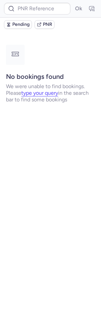
scroll to position [0, 0]
type input "CPUW8E"
type input "CPZPJC"
type input "CPZG8D"
type input "CPGUQN"
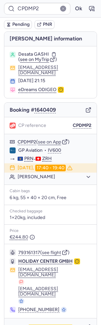
type input "CPB2QD"
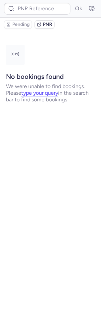
type input "CPB2QD"
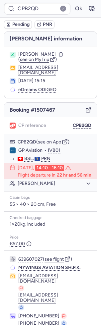
type input "CPPS5T"
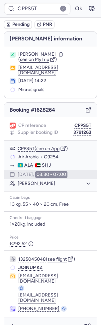
click at [23, 23] on span "Pending" at bounding box center [20, 24] width 17 height 5
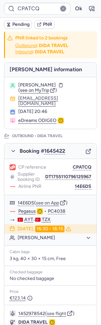
type input "CPPS5T"
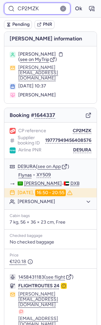
click at [47, 9] on input "CP2MZK" at bounding box center [37, 9] width 66 height 12
click at [48, 9] on input "CP2MZK" at bounding box center [37, 9] width 66 height 12
paste input "M6KS"
click at [73, 3] on button "Ok" at bounding box center [78, 8] width 11 height 11
click at [55, 7] on input "CP2MZK" at bounding box center [37, 9] width 66 height 12
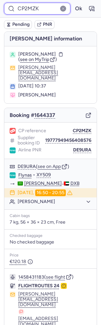
click at [55, 7] on input "CP2MZK" at bounding box center [37, 9] width 66 height 12
paste input "M6KS"
click at [73, 3] on button "Ok" at bounding box center [78, 8] width 11 height 11
click at [46, 6] on input "CP2MZK" at bounding box center [37, 9] width 66 height 12
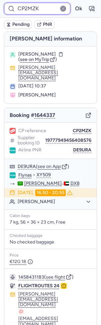
click at [46, 6] on input "CP2MZK" at bounding box center [37, 9] width 66 height 12
paste input "M6KS"
click at [73, 3] on button "Ok" at bounding box center [78, 8] width 11 height 11
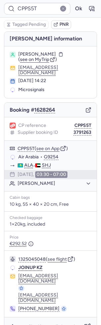
type input "CPUBT2"
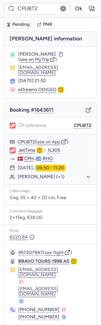
click at [90, 7] on icon "button" at bounding box center [91, 8] width 7 height 7
click at [42, 139] on button "see on App" at bounding box center [48, 141] width 23 height 5
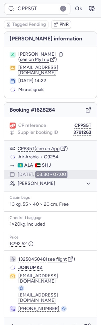
type input "CPDMP2"
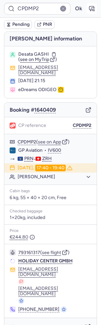
click at [88, 9] on icon "button" at bounding box center [91, 8] width 7 height 7
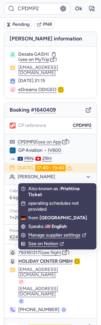
click at [15, 324] on icon "button" at bounding box center [13, 327] width 7 height 7
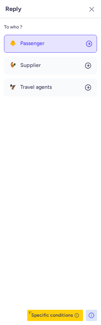
click at [49, 44] on button "🐥 Passenger" at bounding box center [50, 44] width 93 height 18
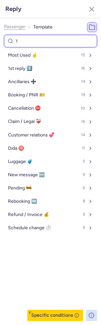
type input "tp"
select select "en"
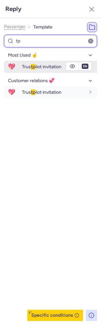
type input "tp"
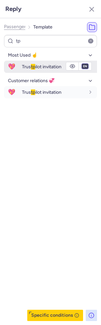
click at [85, 67] on select "fr en de nl pt es it ru" at bounding box center [85, 66] width 6 height 5
select select "de"
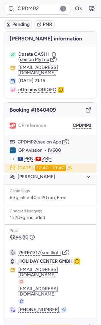
type input "CPPS5T"
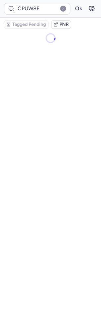
type input "CPPS5T"
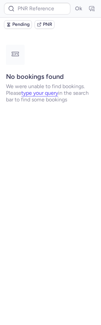
type input "CPZ2PA"
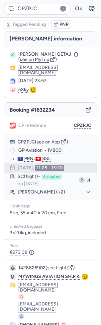
type input "CPTTJN"
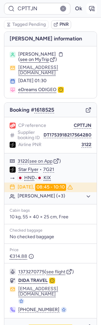
click at [93, 10] on icon "button" at bounding box center [91, 8] width 7 height 7
type input "CPPS5T"
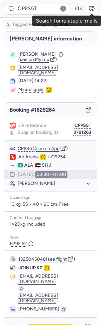
click at [88, 9] on icon "button" at bounding box center [91, 8] width 7 height 7
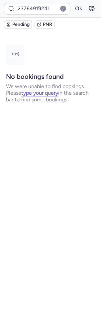
type input "CPIINT"
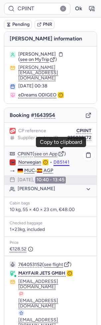
click at [67, 160] on button "D85141" at bounding box center [61, 162] width 16 height 5
